Goal: Obtain resource: Obtain resource

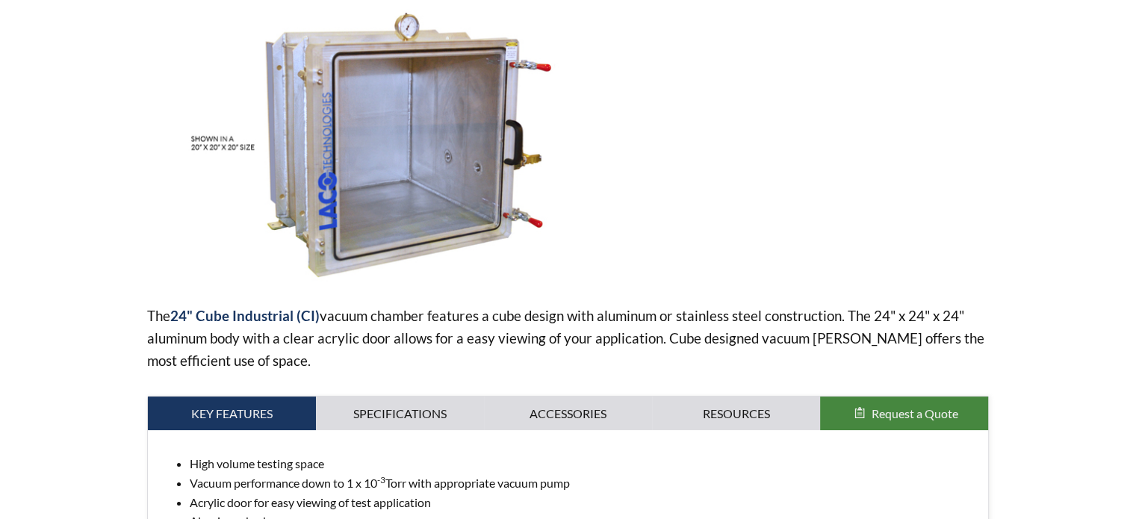
select select "Widget de traduction"
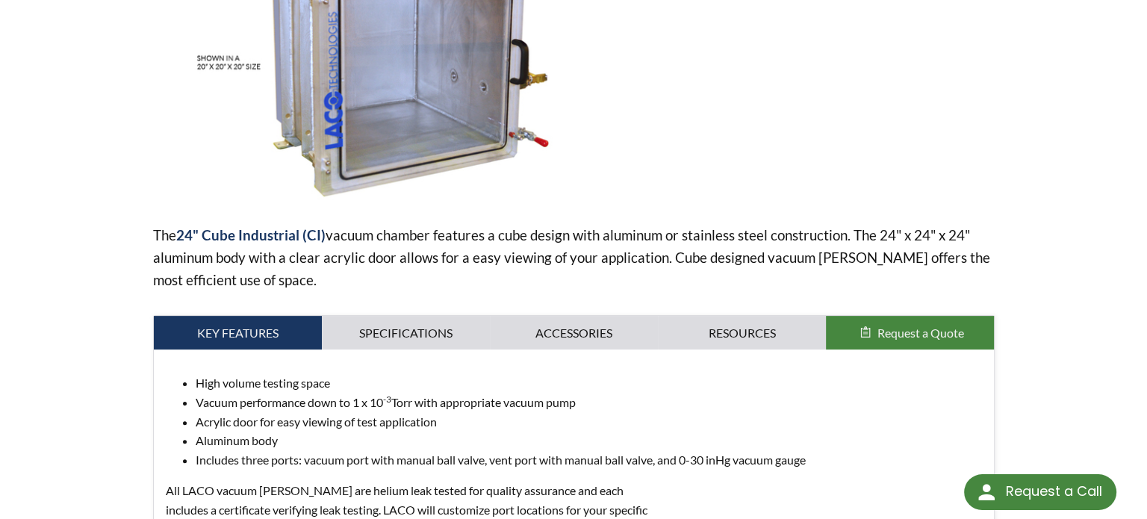
scroll to position [149, 0]
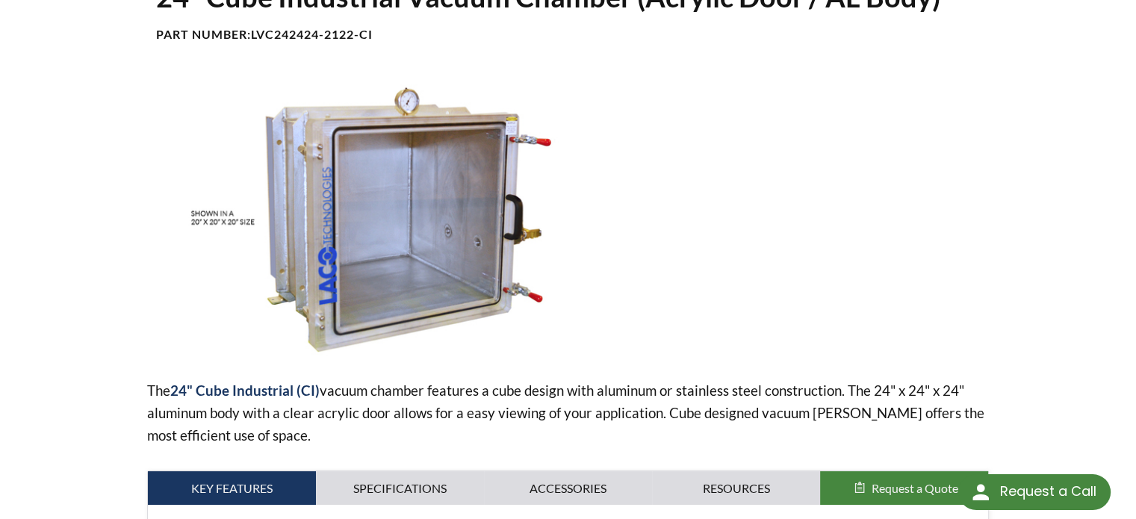
click at [361, 202] on img at bounding box center [394, 216] width 494 height 277
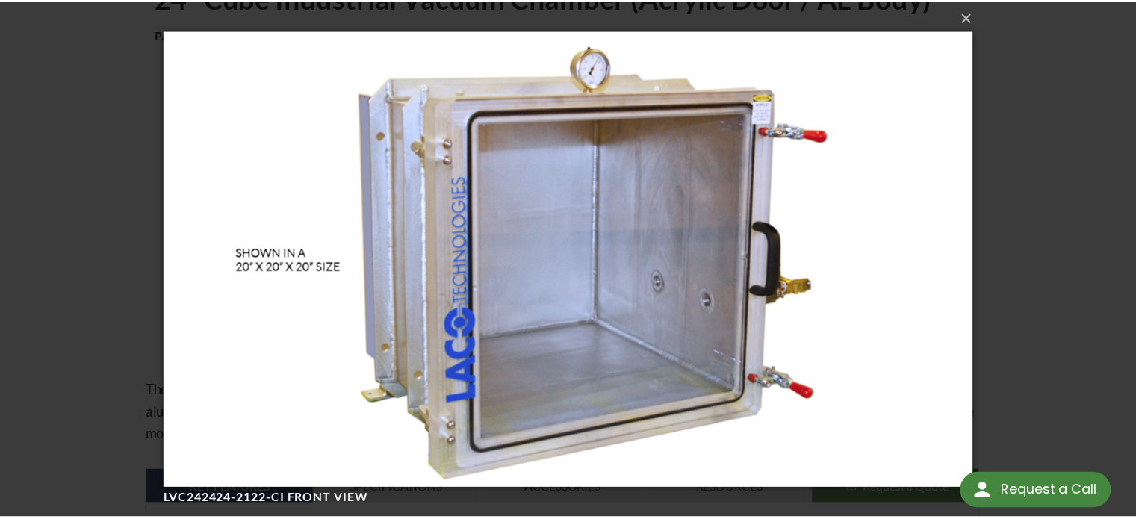
scroll to position [0, 0]
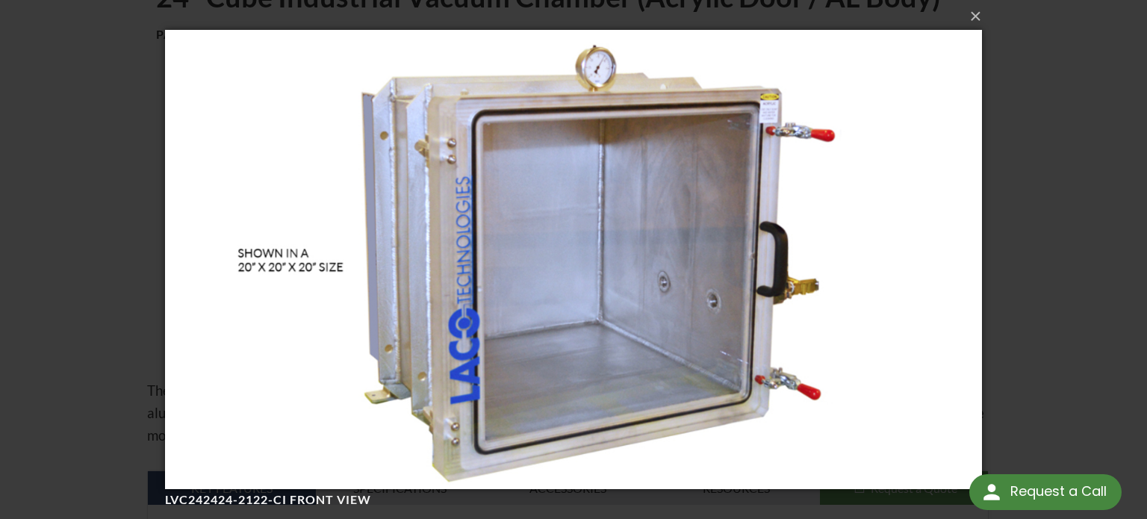
click at [803, 373] on img at bounding box center [573, 259] width 816 height 519
click at [802, 373] on img at bounding box center [573, 259] width 816 height 519
click at [972, 25] on button "×" at bounding box center [578, 16] width 816 height 33
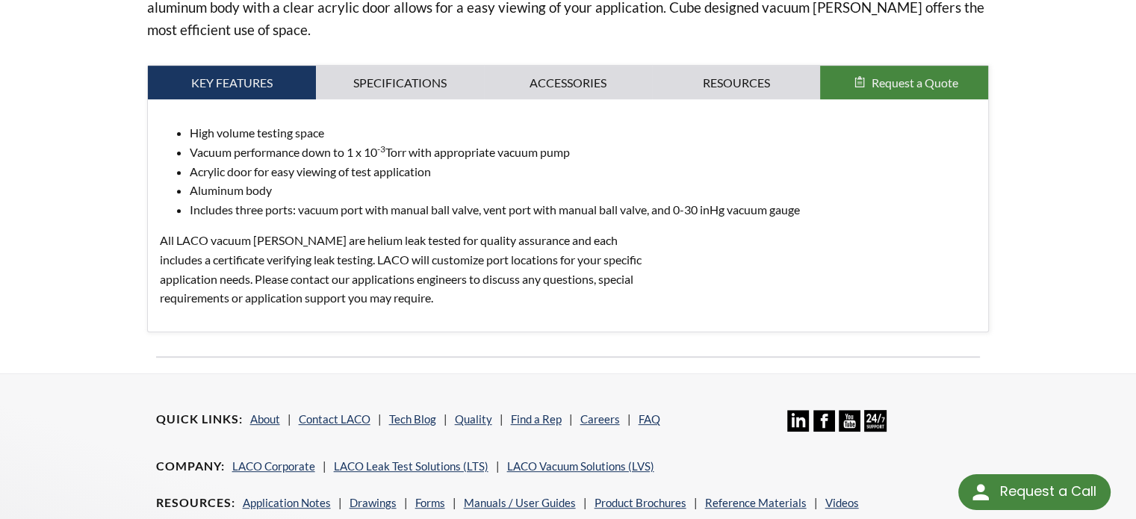
scroll to position [302, 0]
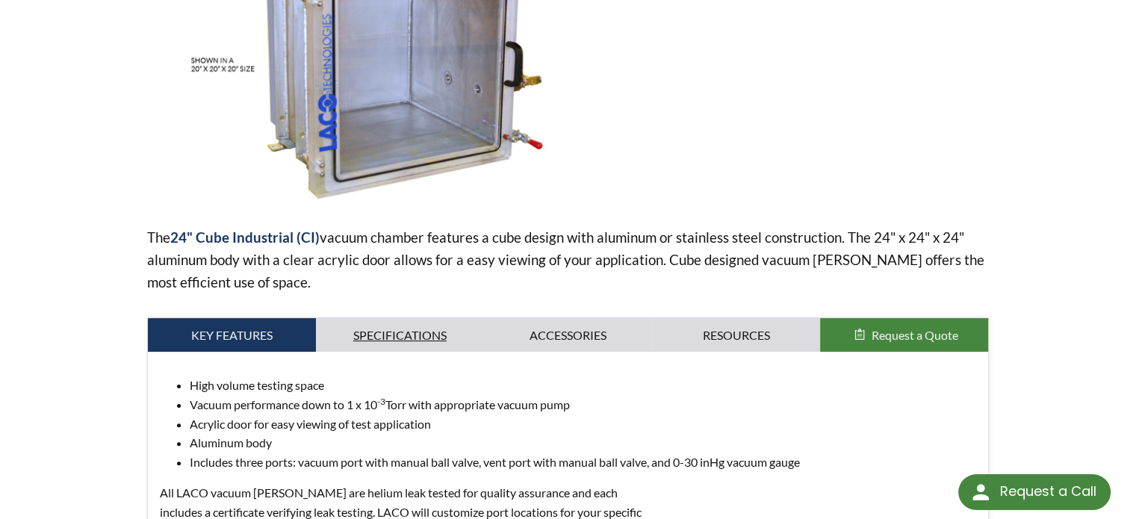
click at [379, 335] on link "Specifications" at bounding box center [400, 335] width 168 height 34
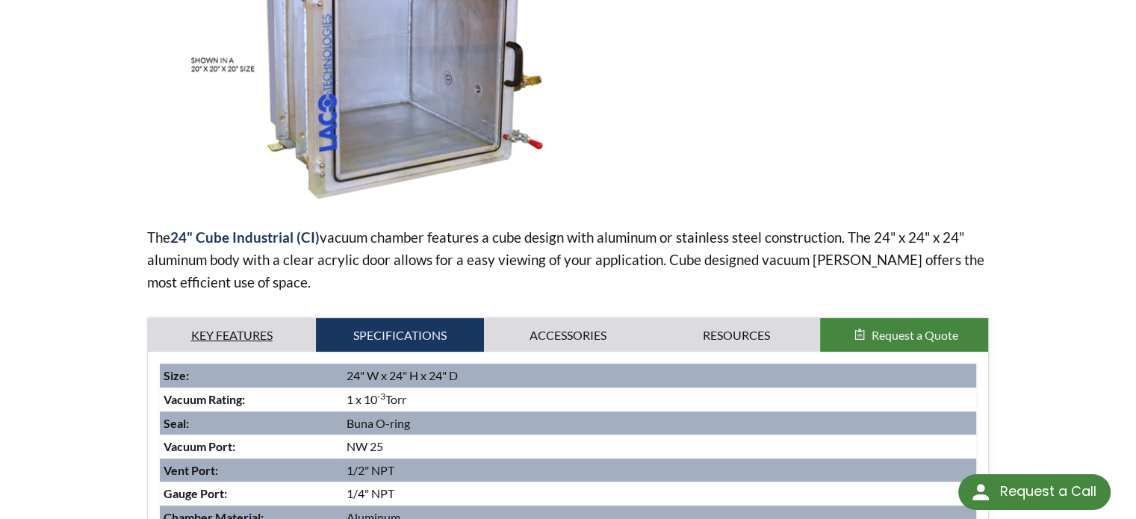
click at [215, 331] on link "Key Features" at bounding box center [232, 335] width 168 height 34
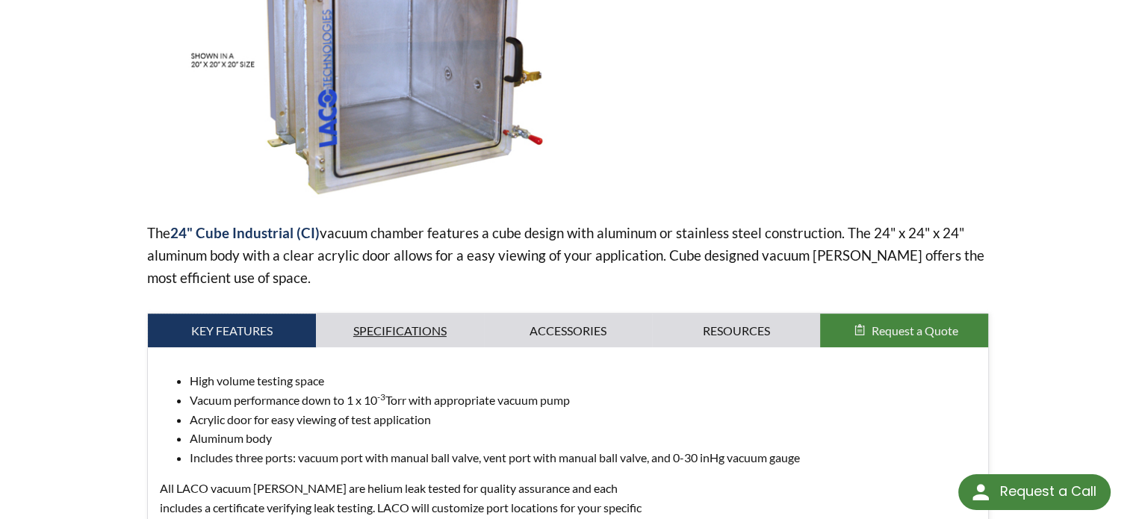
scroll to position [526, 0]
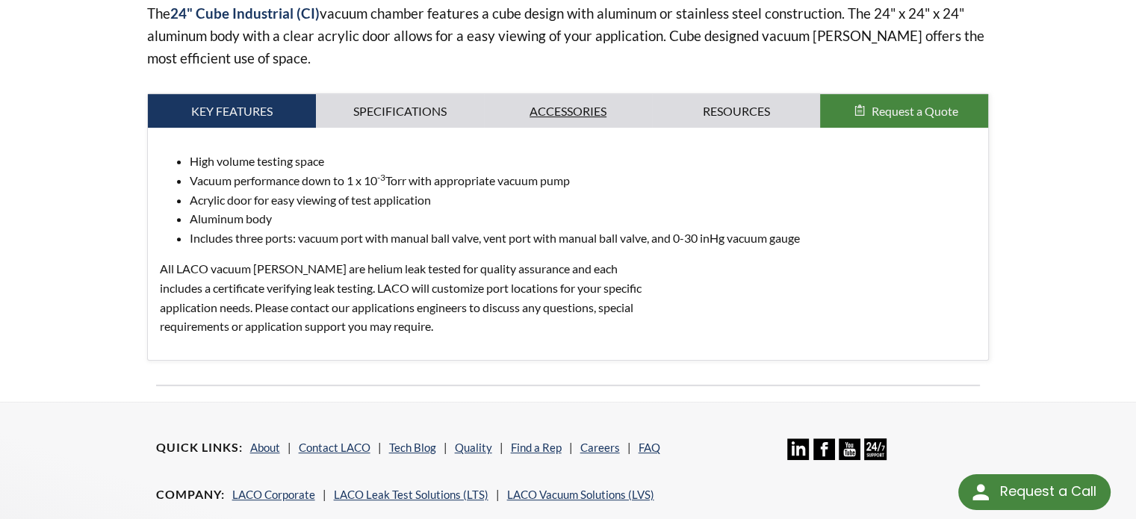
click at [584, 113] on link "Accessories" at bounding box center [568, 111] width 168 height 34
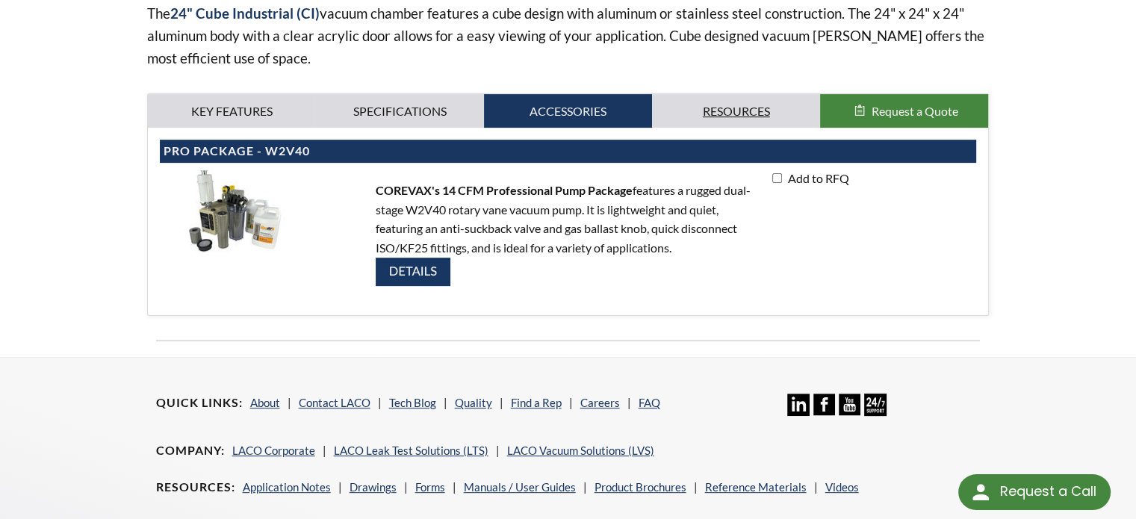
click at [703, 107] on link "Resources" at bounding box center [736, 111] width 168 height 34
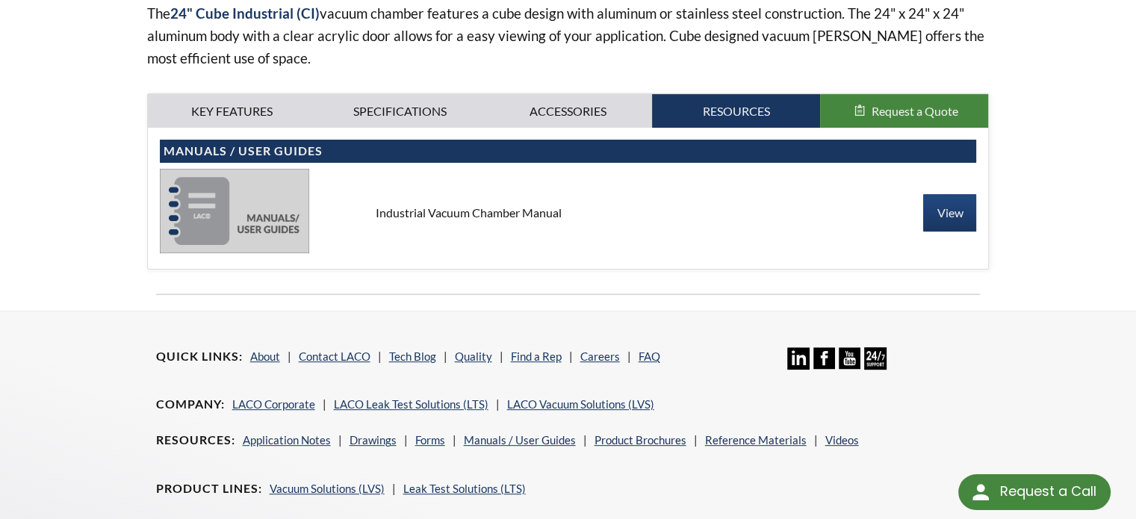
click at [264, 205] on img at bounding box center [234, 211] width 149 height 84
click at [397, 215] on div "Industrial Vacuum Chamber Manual" at bounding box center [568, 213] width 408 height 16
click at [938, 207] on link "View" at bounding box center [949, 212] width 53 height 37
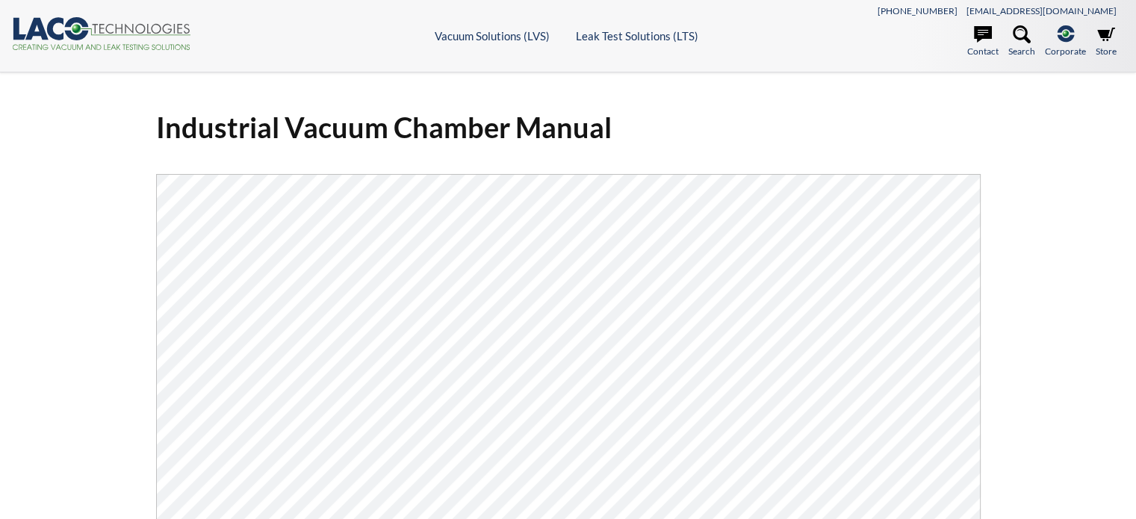
select select "Widget de traduction"
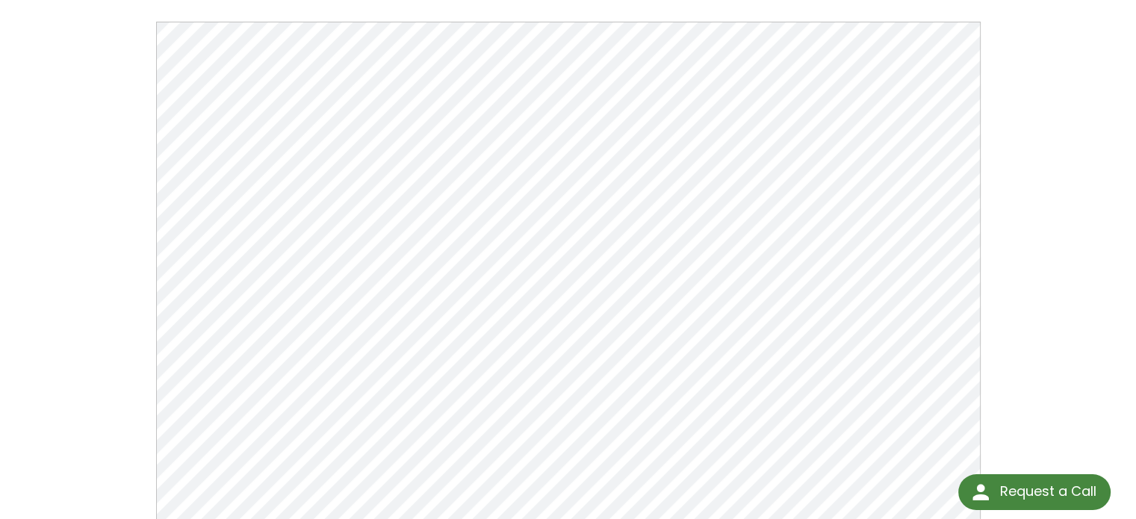
scroll to position [266, 0]
